Goal: Find specific page/section: Find specific page/section

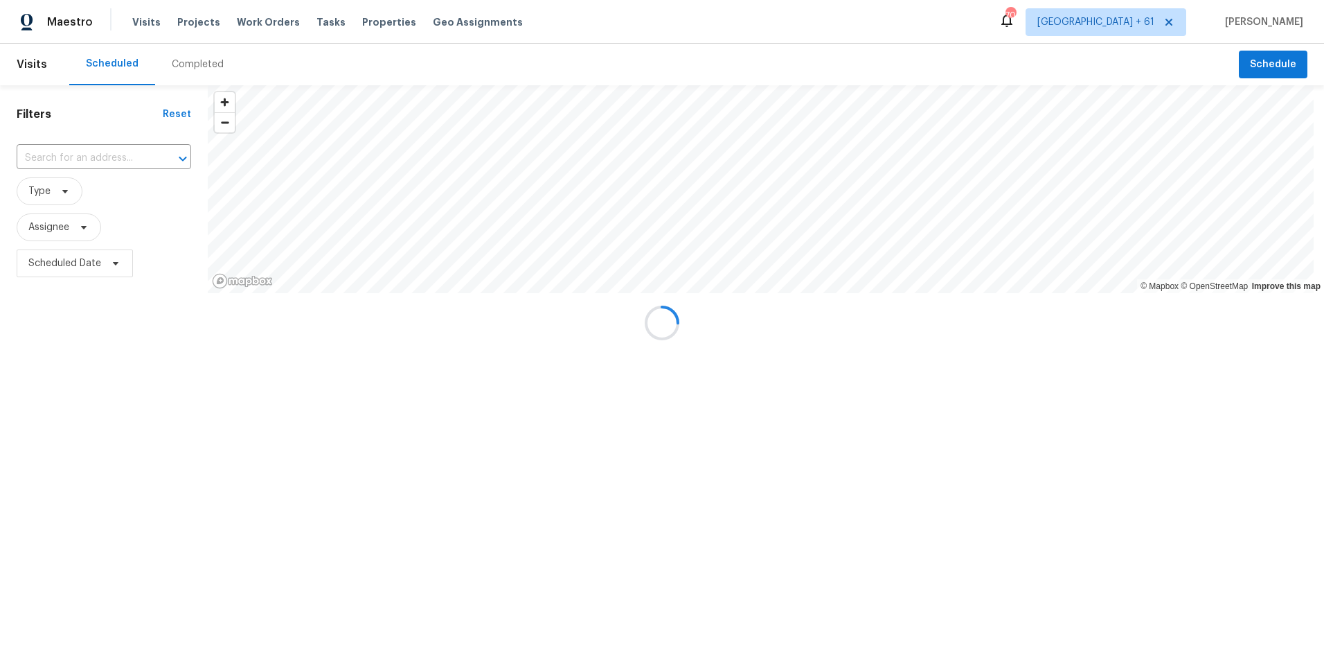
click at [203, 57] on div at bounding box center [662, 323] width 1324 height 646
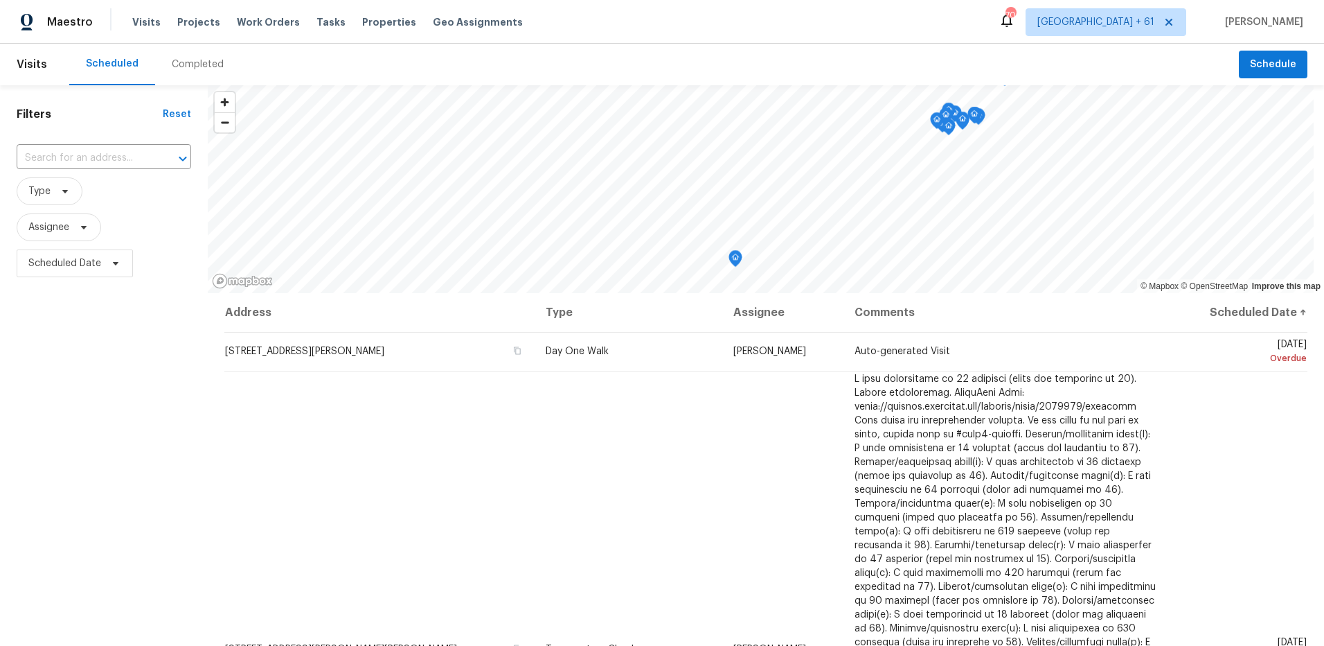
click at [213, 66] on div "Completed" at bounding box center [198, 64] width 52 height 14
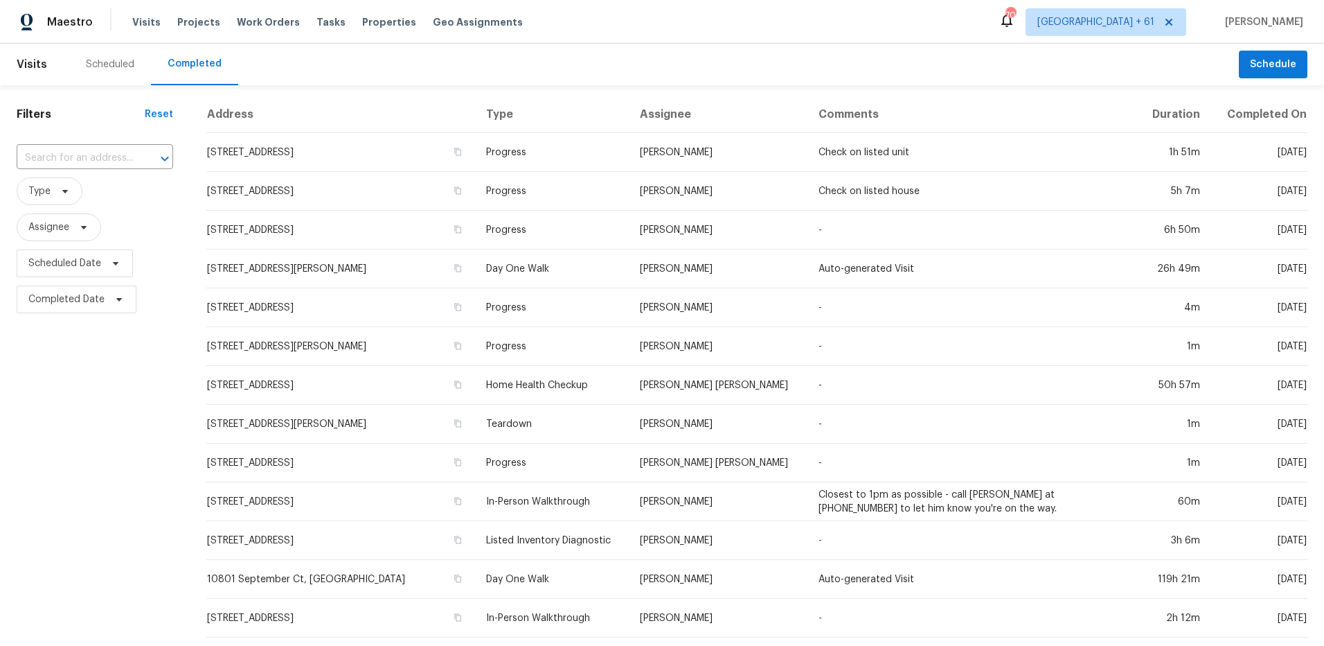
click at [62, 155] on input "text" at bounding box center [76, 158] width 118 height 21
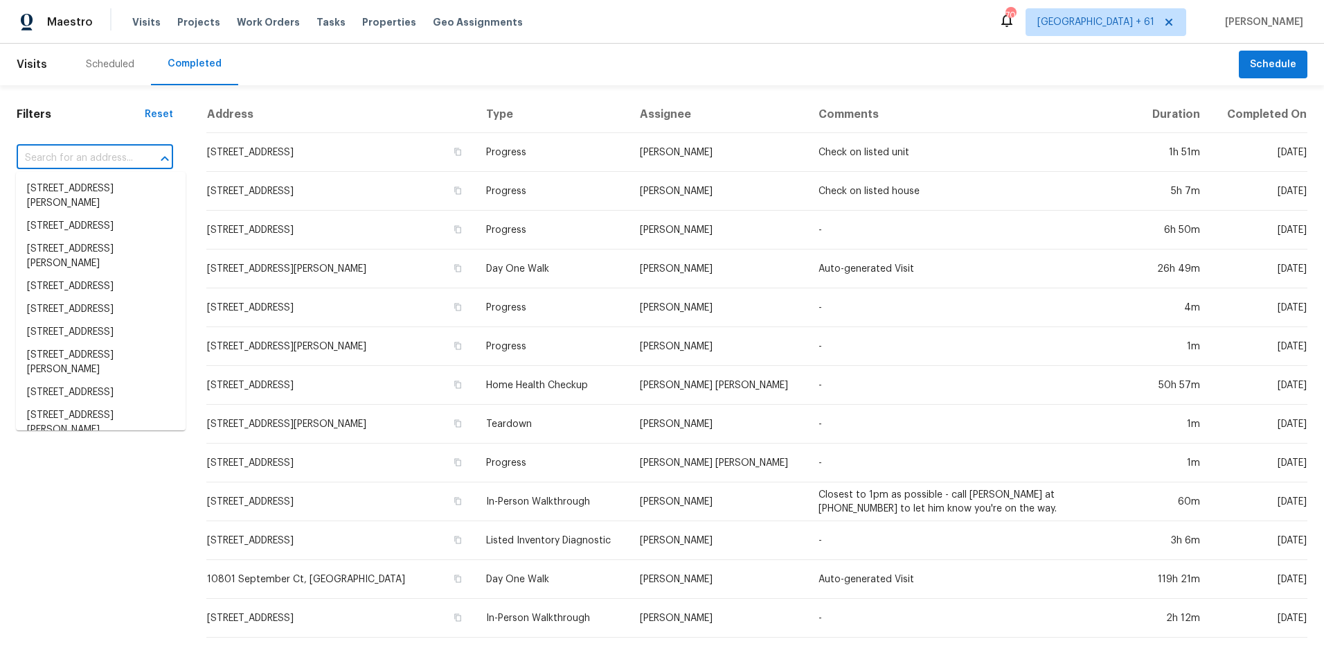
paste input "[STREET_ADDRESS]"
type input "[STREET_ADDRESS]"
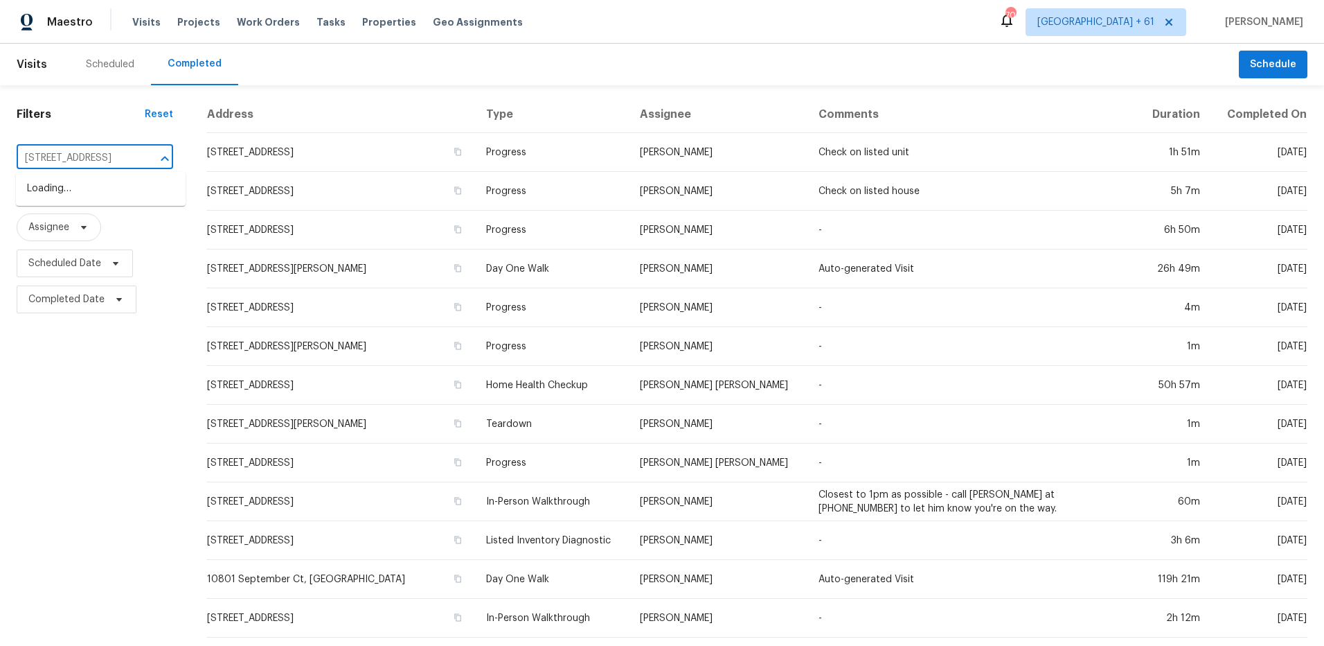
scroll to position [0, 56]
click at [72, 195] on li "[STREET_ADDRESS]" at bounding box center [101, 188] width 170 height 23
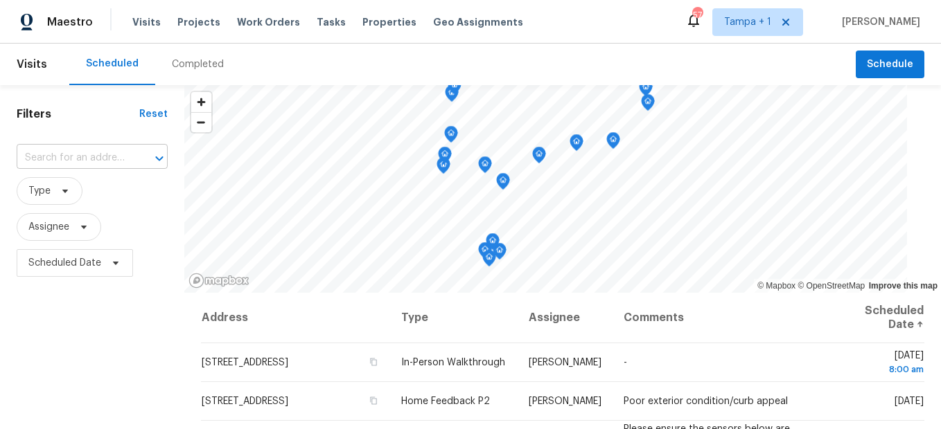
click at [116, 152] on input "text" at bounding box center [73, 158] width 112 height 21
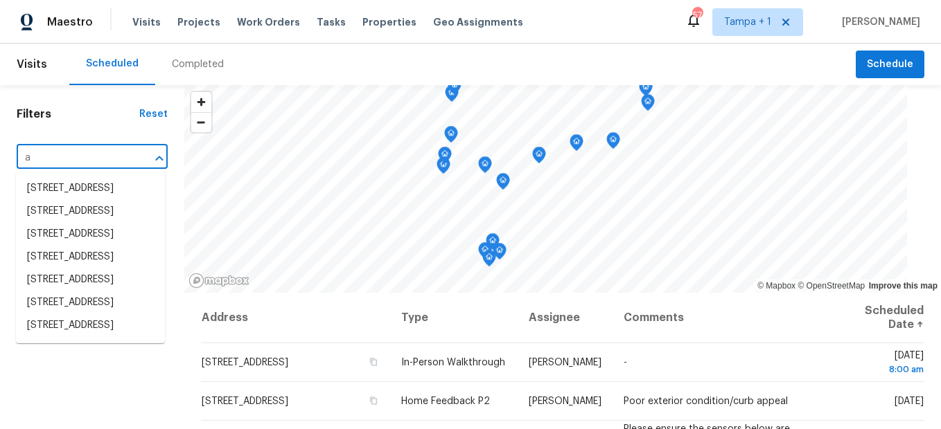
type input "a"
click at [724, 27] on span "Tampa + 1" at bounding box center [747, 22] width 47 height 14
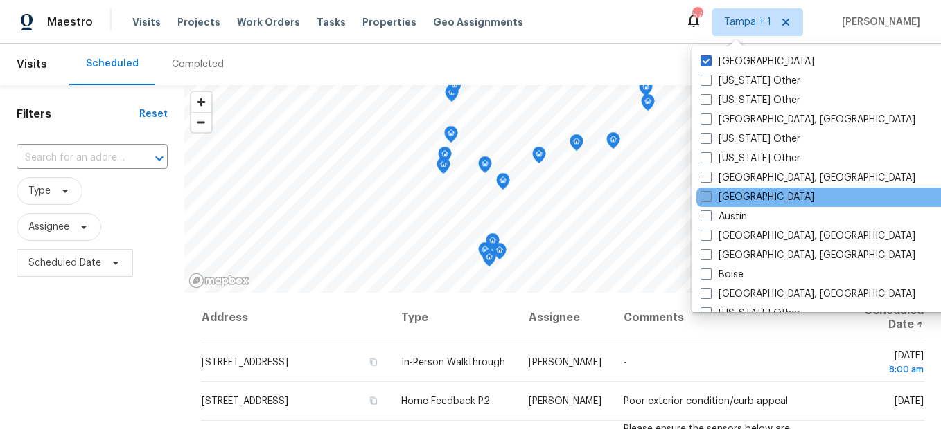
click at [717, 197] on label "Atlanta" at bounding box center [757, 197] width 114 height 14
click at [709, 197] on input "Atlanta" at bounding box center [704, 194] width 9 height 9
checkbox input "true"
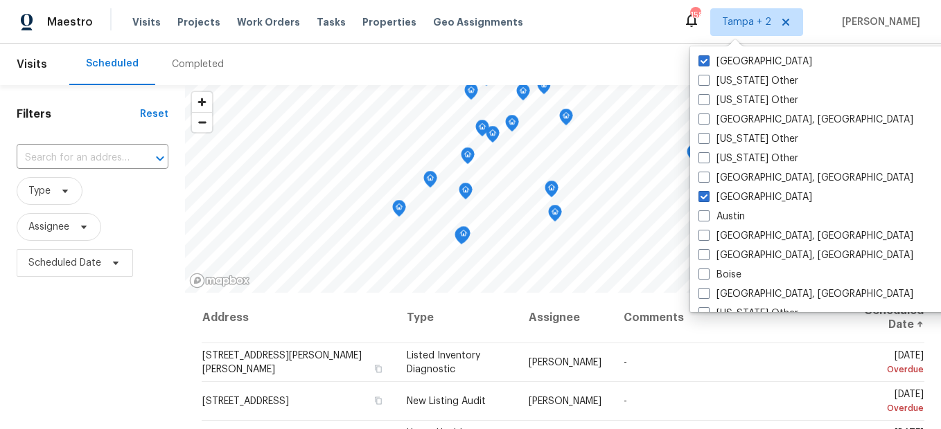
click at [217, 55] on div "Completed" at bounding box center [197, 65] width 85 height 42
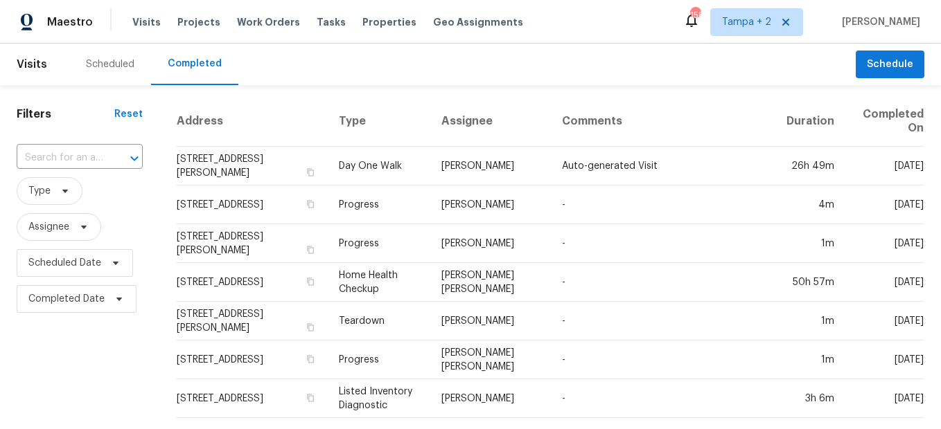
click at [128, 156] on div at bounding box center [125, 158] width 36 height 19
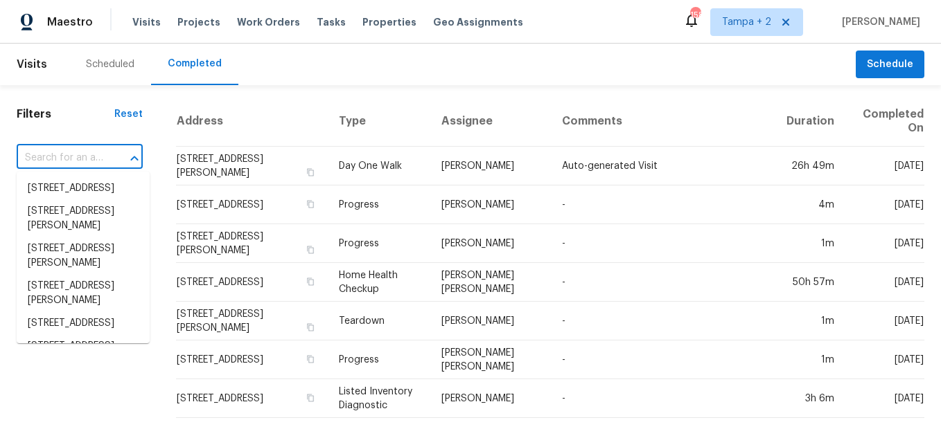
paste input "[STREET_ADDRESS]"
type input "[STREET_ADDRESS]"
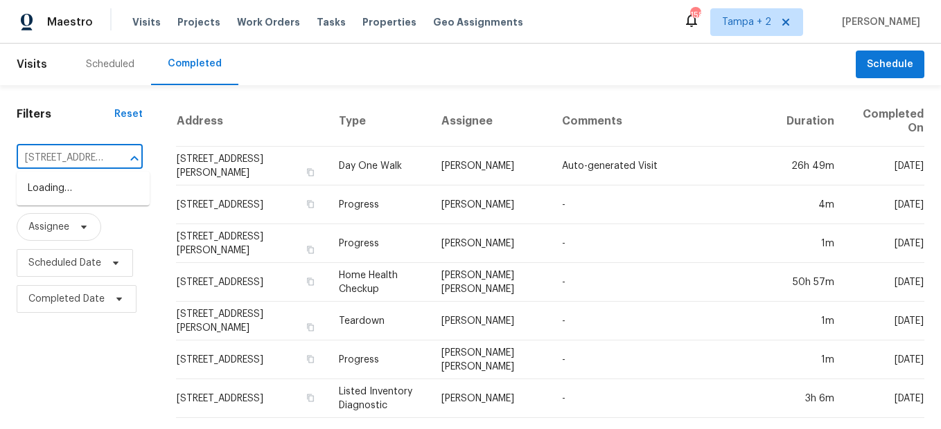
scroll to position [0, 93]
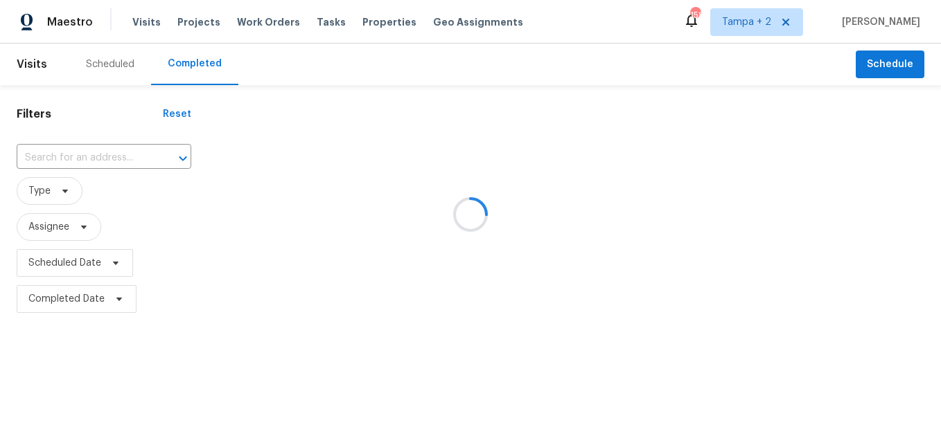
type input "[STREET_ADDRESS]"
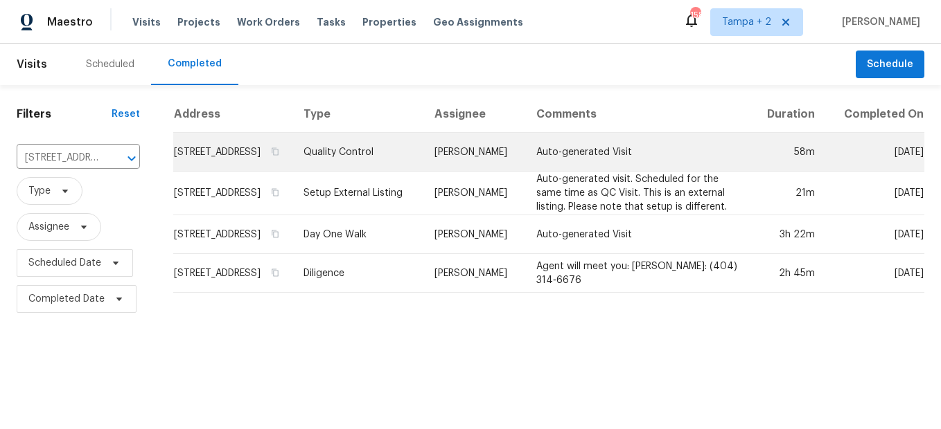
click at [371, 161] on td "Quality Control" at bounding box center [357, 152] width 130 height 39
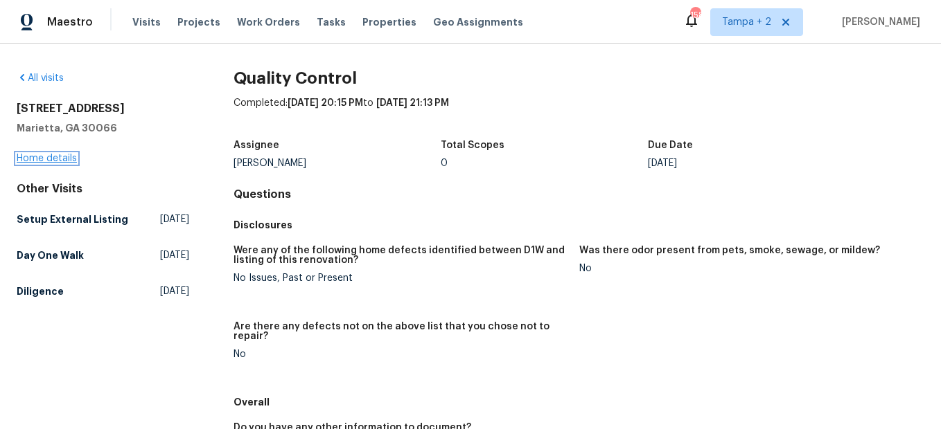
click at [44, 161] on link "Home details" at bounding box center [47, 159] width 60 height 10
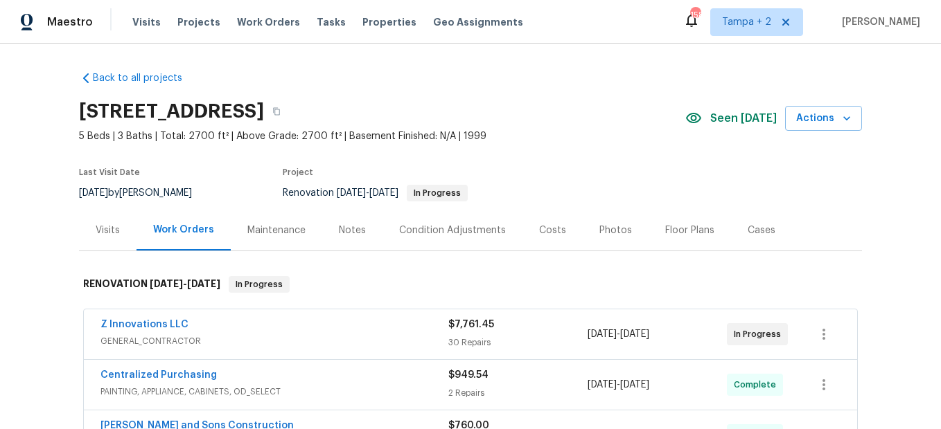
click at [605, 233] on div "Photos" at bounding box center [615, 231] width 33 height 14
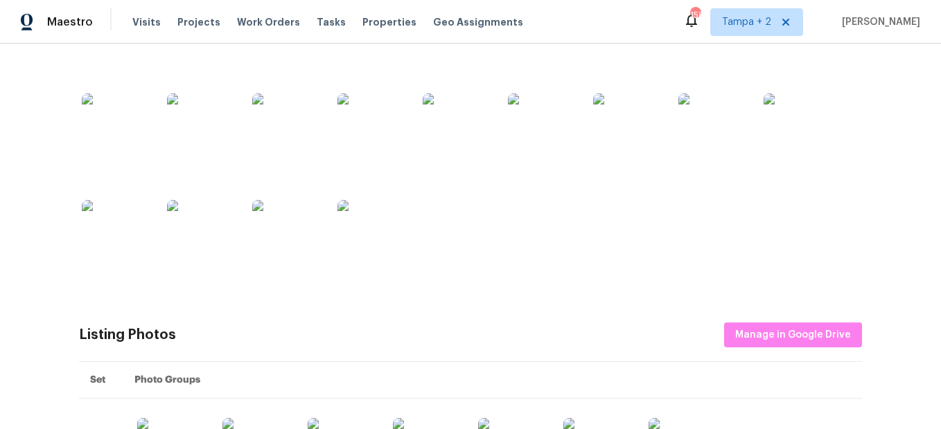
scroll to position [346, 0]
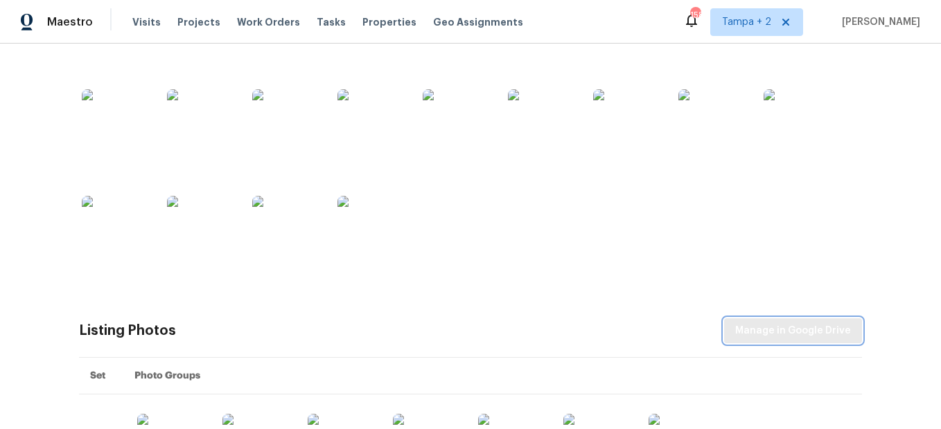
click at [784, 327] on span "Manage in Google Drive" at bounding box center [793, 331] width 116 height 17
